Goal: Transaction & Acquisition: Purchase product/service

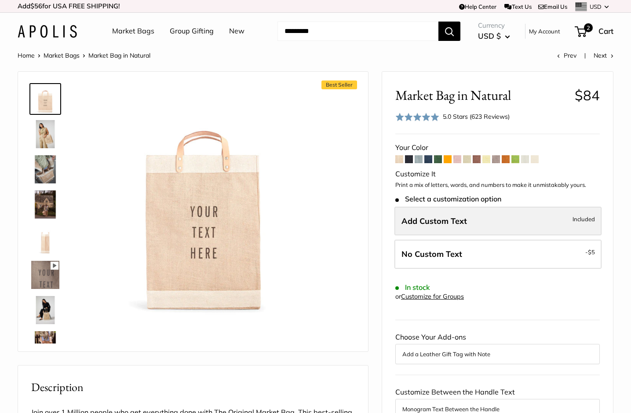
click at [452, 217] on span "Add Custom Text" at bounding box center [434, 221] width 66 height 10
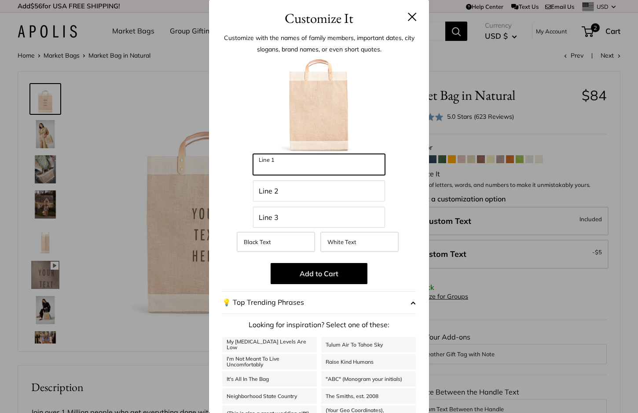
click at [314, 167] on input "Line 1" at bounding box center [319, 164] width 132 height 21
type input "**********"
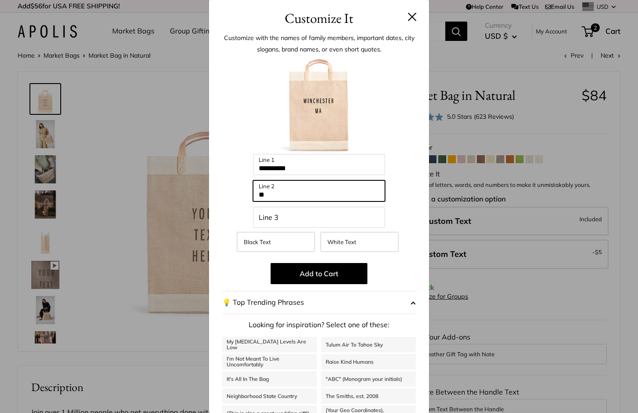
type input "*"
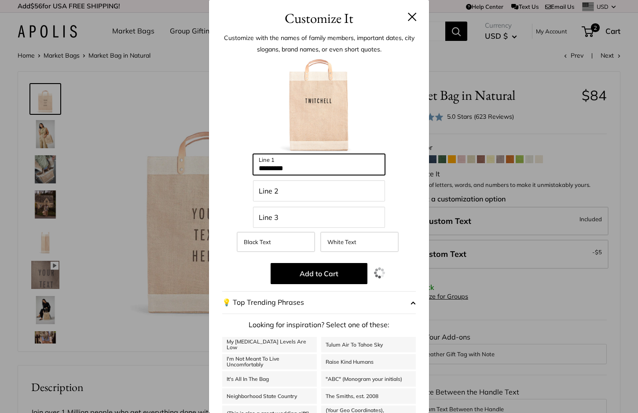
type input "*********"
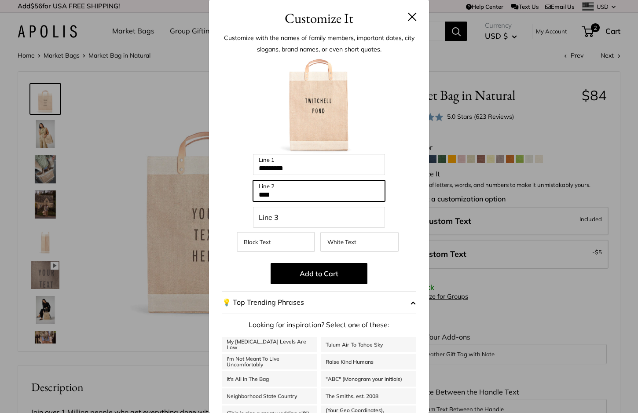
type input "****"
click at [168, 152] on div "Customize It Customize with the names of family members, important dates, city …" at bounding box center [319, 206] width 638 height 413
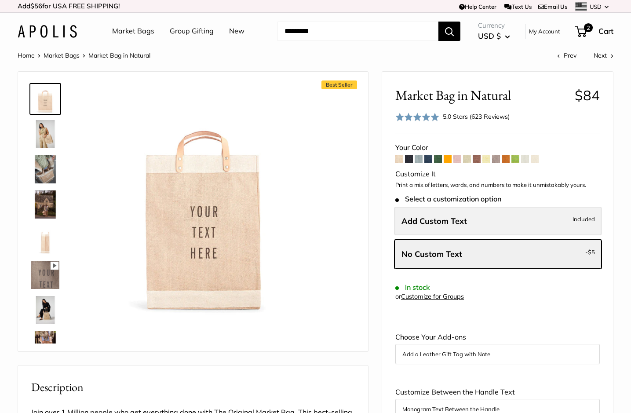
click at [472, 219] on label "Add Custom Text Included" at bounding box center [497, 221] width 207 height 29
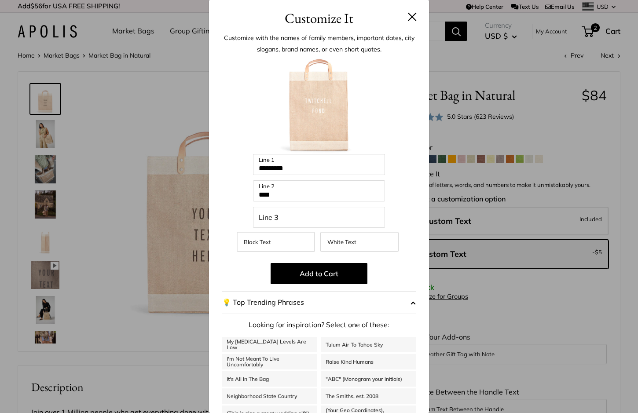
click at [321, 274] on button "Add to Cart" at bounding box center [318, 273] width 97 height 21
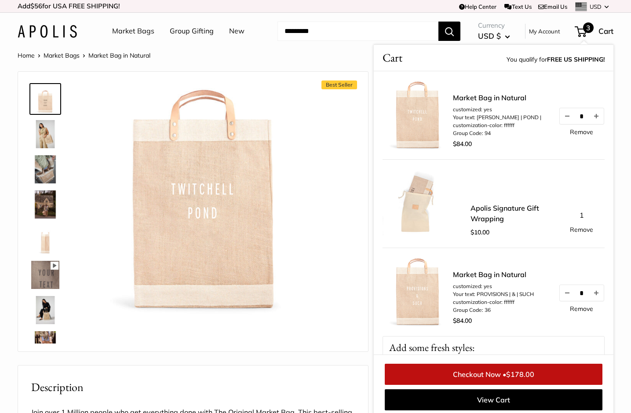
click at [570, 307] on link "Remove" at bounding box center [581, 309] width 23 height 6
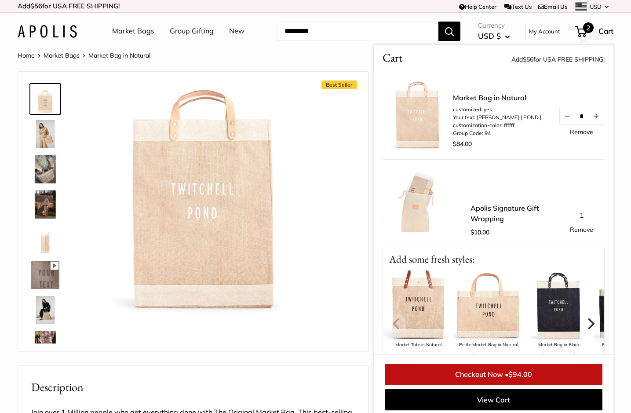
click at [43, 101] on img at bounding box center [45, 99] width 28 height 28
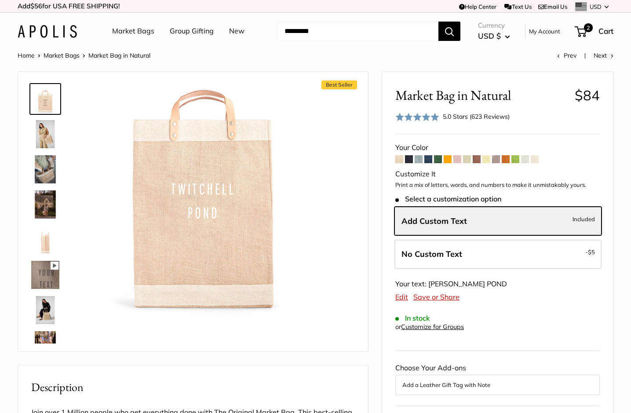
click at [45, 127] on img at bounding box center [45, 134] width 28 height 28
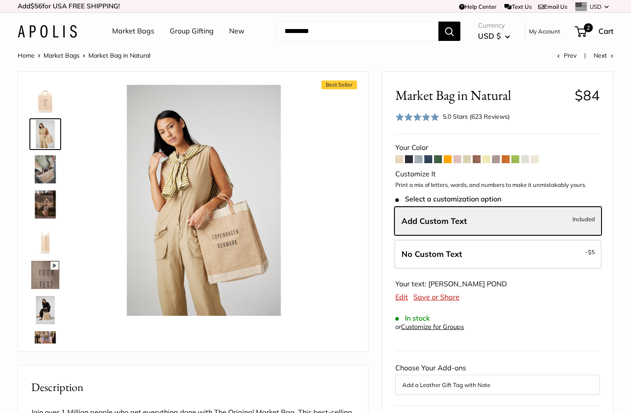
click at [43, 174] on img at bounding box center [45, 169] width 28 height 28
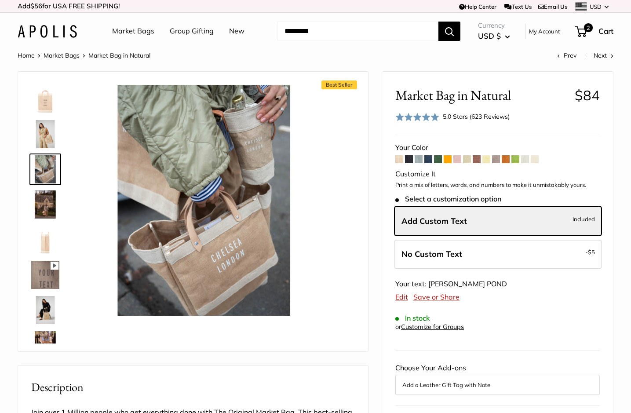
click at [45, 212] on img at bounding box center [45, 204] width 28 height 28
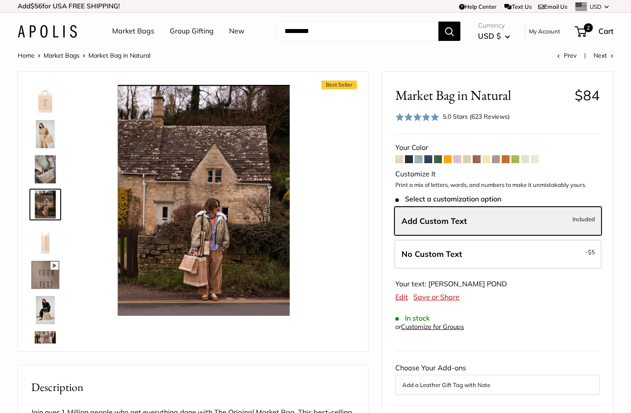
click at [47, 269] on img at bounding box center [45, 275] width 28 height 28
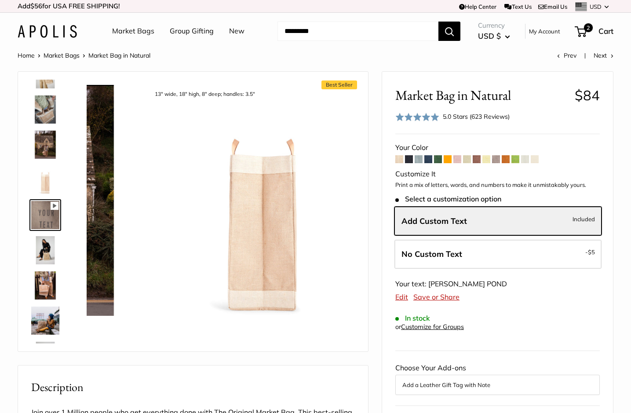
scroll to position [62, 0]
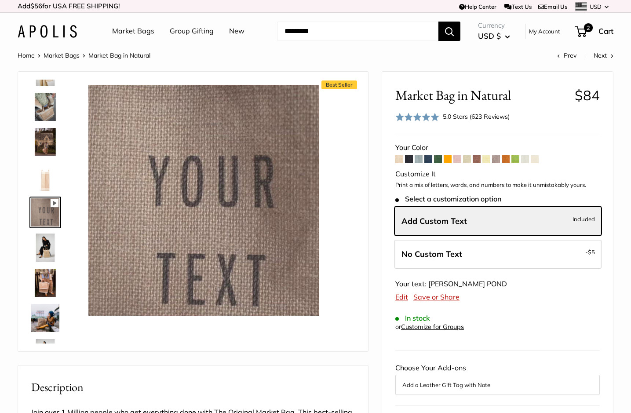
click at [45, 287] on img at bounding box center [45, 283] width 28 height 28
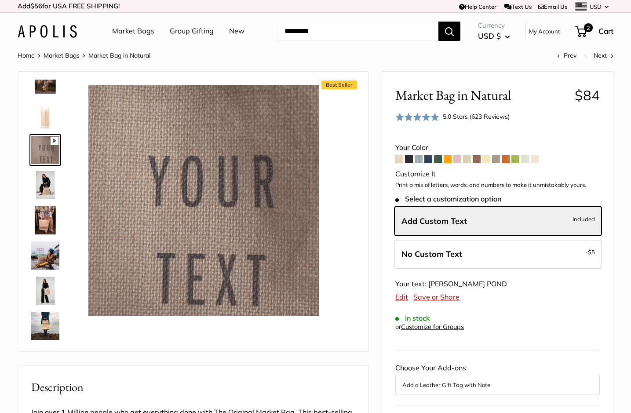
scroll to position [133, 0]
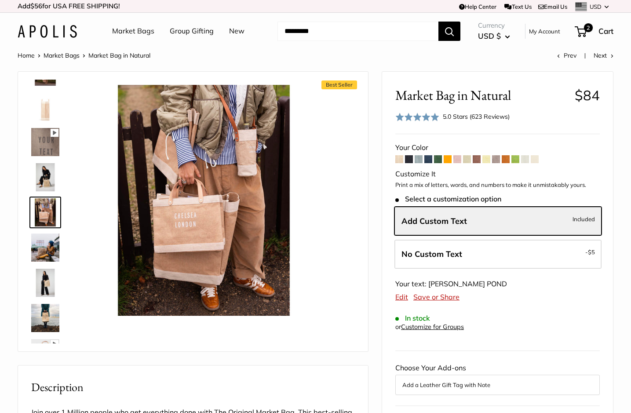
type input "*****"
click at [40, 310] on img at bounding box center [45, 318] width 28 height 28
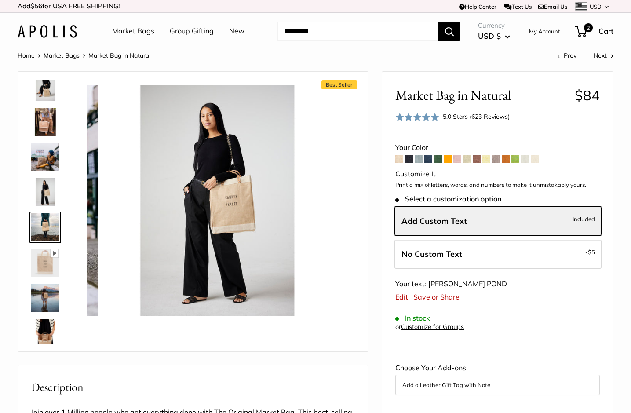
scroll to position [238, 0]
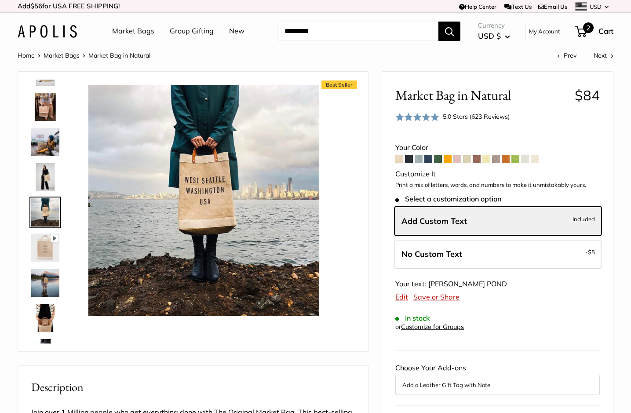
click at [588, 26] on span "2" at bounding box center [588, 27] width 11 height 11
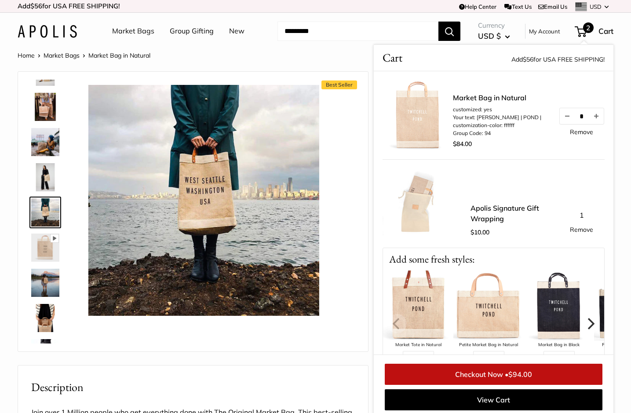
click at [488, 375] on link "Checkout Now • $94.00" at bounding box center [494, 374] width 218 height 21
